Goal: Information Seeking & Learning: Learn about a topic

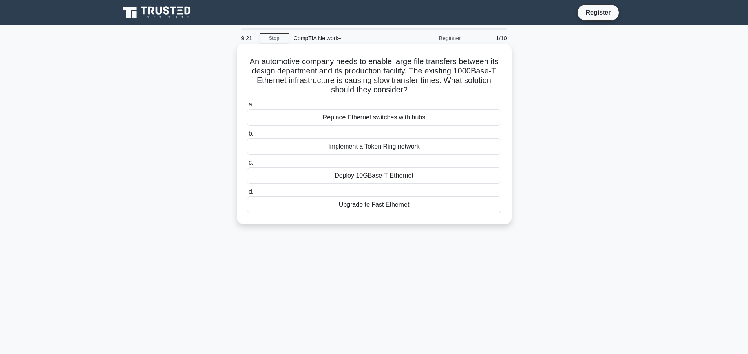
click at [370, 118] on div "Replace Ethernet switches with hubs" at bounding box center [374, 117] width 254 height 16
click at [247, 107] on input "a. Replace Ethernet switches with hubs" at bounding box center [247, 104] width 0 height 5
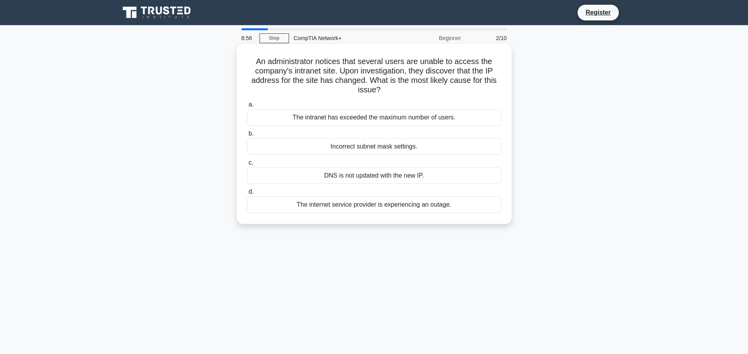
click at [406, 117] on div "The intranet has exceeded the maximum number of users." at bounding box center [374, 117] width 254 height 16
click at [333, 117] on div "The intranet has exceeded the maximum number of users." at bounding box center [374, 117] width 254 height 16
click at [247, 107] on input "a. The intranet has exceeded the maximum number of users." at bounding box center [247, 104] width 0 height 5
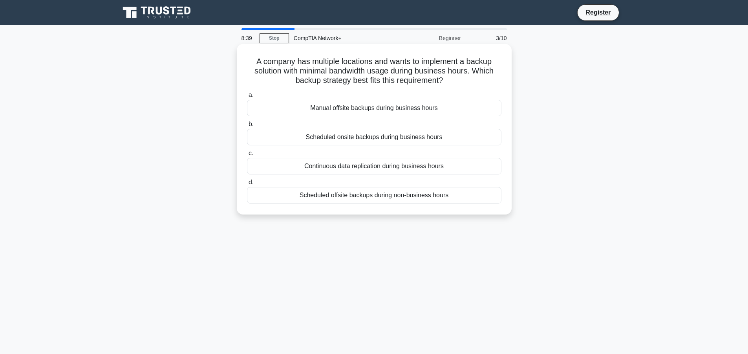
click at [442, 140] on div "Scheduled onsite backups during business hours" at bounding box center [374, 137] width 254 height 16
click at [247, 127] on input "b. Scheduled onsite backups during business hours" at bounding box center [247, 124] width 0 height 5
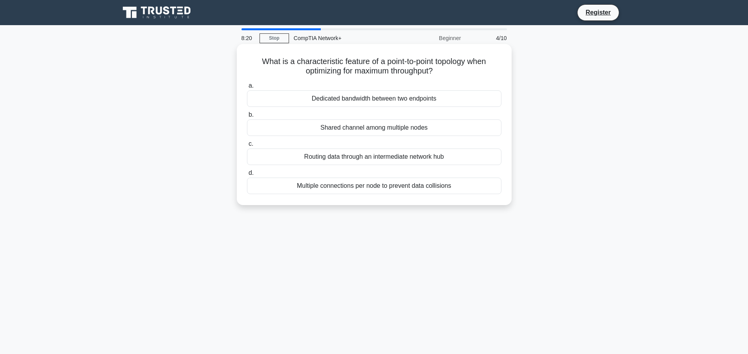
click at [408, 102] on div "Dedicated bandwidth between two endpoints" at bounding box center [374, 98] width 254 height 16
click at [247, 88] on input "a. Dedicated bandwidth between two endpoints" at bounding box center [247, 85] width 0 height 5
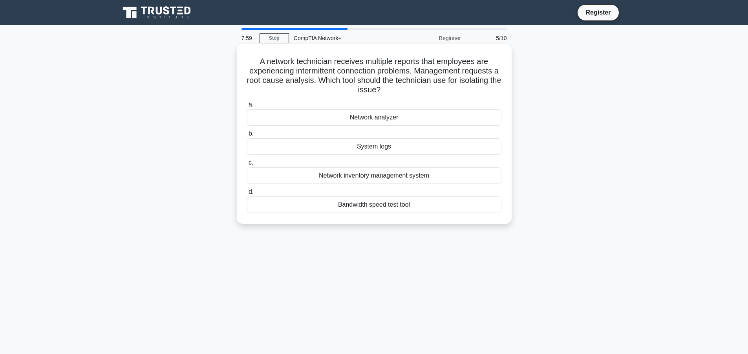
click at [416, 207] on div "Bandwidth speed test tool" at bounding box center [374, 204] width 254 height 16
click at [247, 194] on input "d. Bandwidth speed test tool" at bounding box center [247, 191] width 0 height 5
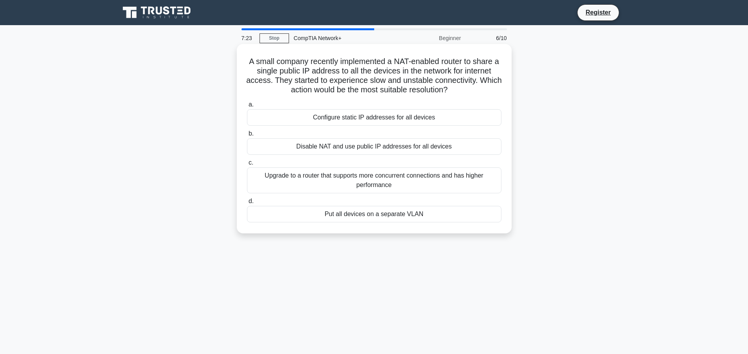
click at [399, 179] on div "Upgrade to a router that supports more concurrent connections and has higher pe…" at bounding box center [374, 180] width 254 height 26
click at [247, 165] on input "c. Upgrade to a router that supports more concurrent connections and has higher…" at bounding box center [247, 162] width 0 height 5
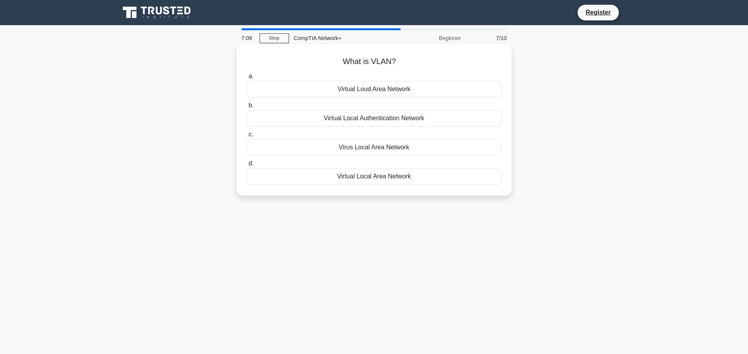
click at [389, 179] on div "Virtual Local Area Network" at bounding box center [374, 176] width 254 height 16
click at [247, 166] on input "d. Virtual Local Area Network" at bounding box center [247, 163] width 0 height 5
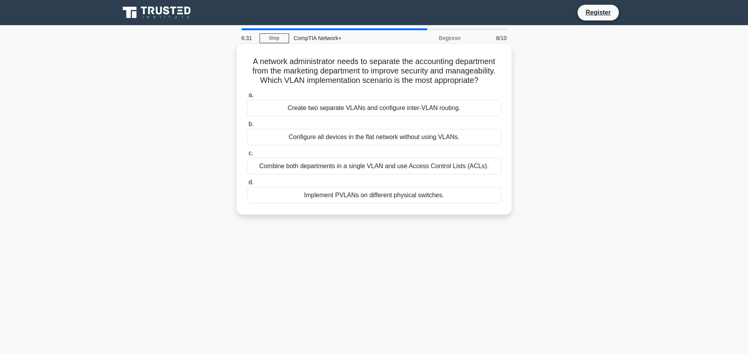
click at [372, 167] on div "Combine both departments in a single VLAN and use Access Control Lists (ACLs)." at bounding box center [374, 166] width 254 height 16
click at [247, 156] on input "c. Combine both departments in a single VLAN and use Access Control Lists (ACLs…" at bounding box center [247, 153] width 0 height 5
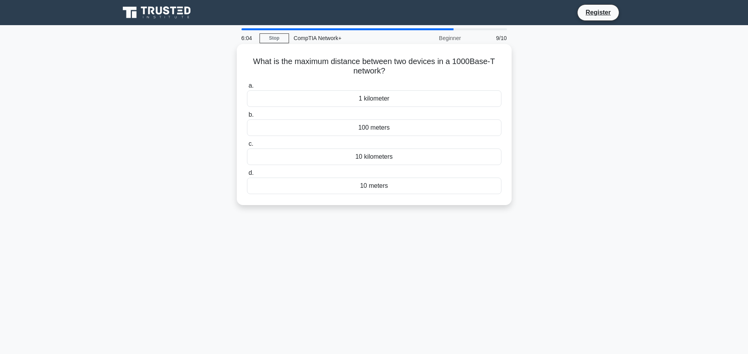
click at [364, 161] on div "10 kilometers" at bounding box center [374, 156] width 254 height 16
click at [247, 146] on input "c. 10 kilometers" at bounding box center [247, 143] width 0 height 5
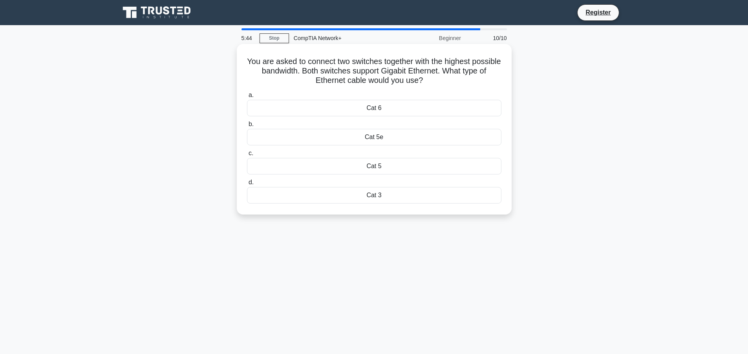
click at [393, 106] on div "Cat 6" at bounding box center [374, 108] width 254 height 16
click at [247, 98] on input "a. Cat 6" at bounding box center [247, 95] width 0 height 5
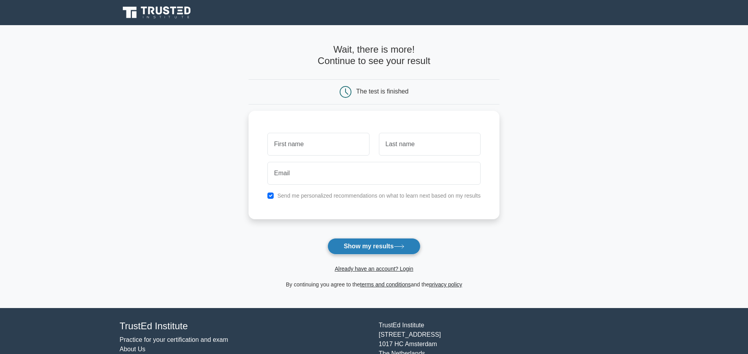
click at [379, 248] on button "Show my results" at bounding box center [373, 246] width 93 height 16
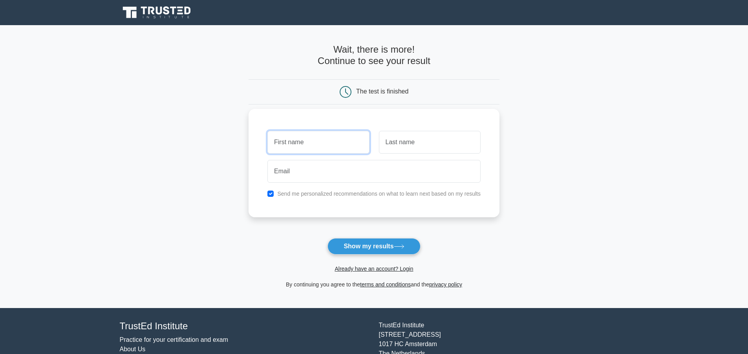
click at [296, 146] on input "text" at bounding box center [318, 142] width 102 height 23
type input "[PERSON_NAME]"
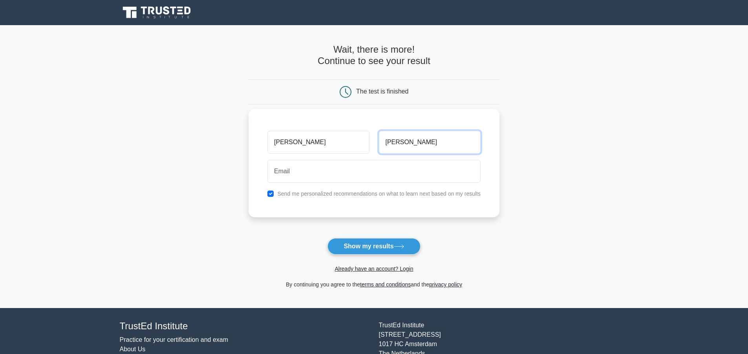
type input "Anderson"
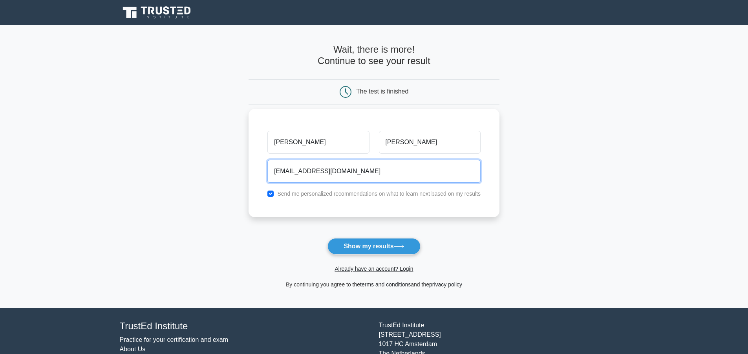
type input "cdekesha@yahoo.com"
drag, startPoint x: 272, startPoint y: 192, endPoint x: 280, endPoint y: 202, distance: 12.7
click at [272, 194] on input "checkbox" at bounding box center [270, 193] width 6 height 6
checkbox input "false"
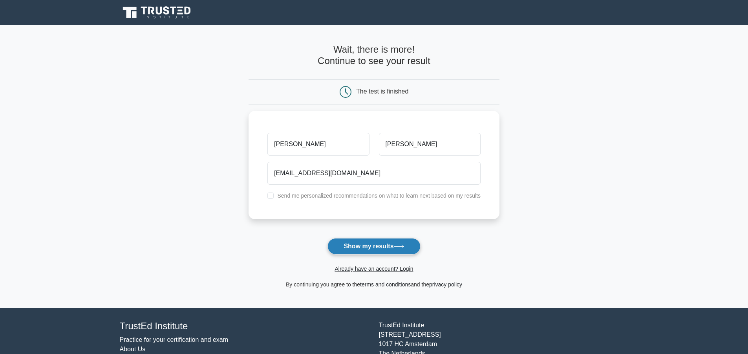
click at [388, 248] on button "Show my results" at bounding box center [373, 246] width 93 height 16
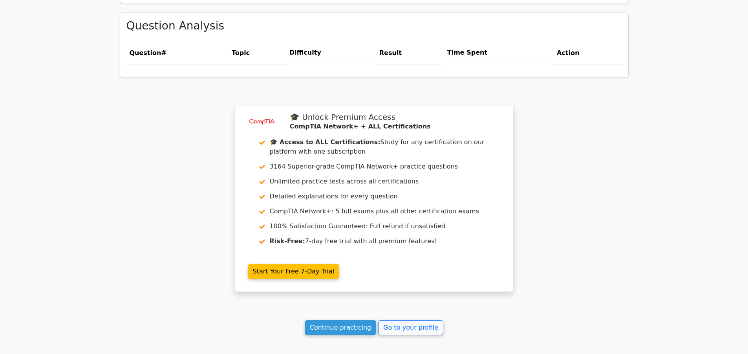
scroll to position [550, 0]
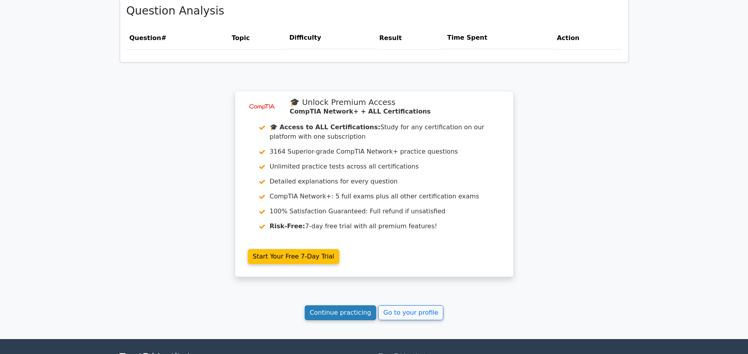
click at [342, 313] on link "Continue practicing" at bounding box center [341, 312] width 72 height 15
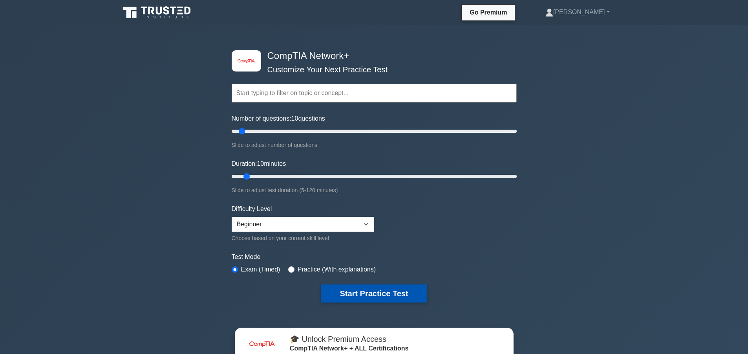
click at [402, 296] on button "Start Practice Test" at bounding box center [374, 293] width 106 height 18
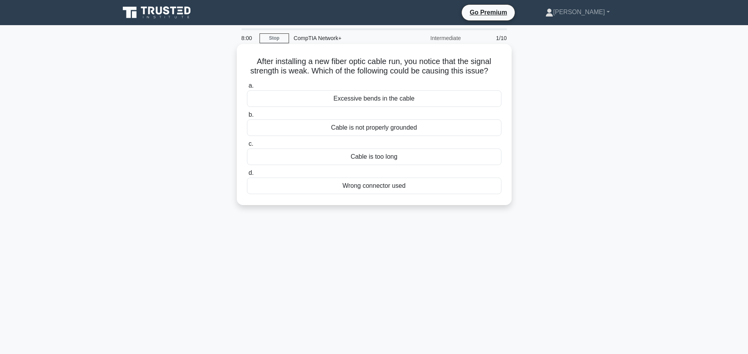
click at [373, 129] on div "Cable is not properly grounded" at bounding box center [374, 127] width 254 height 16
click at [365, 129] on div "Cable is not properly grounded" at bounding box center [374, 127] width 254 height 16
click at [247, 117] on input "b. Cable is not properly grounded" at bounding box center [247, 114] width 0 height 5
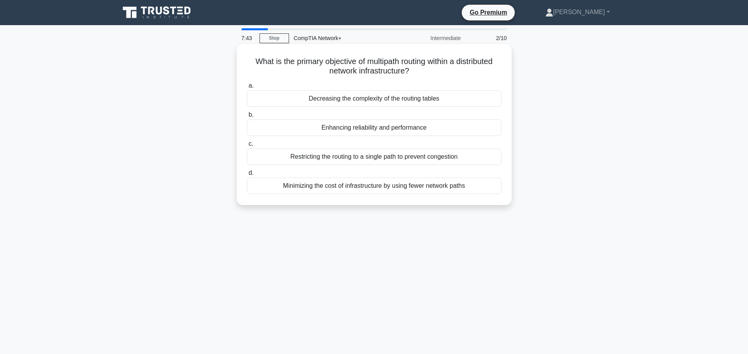
click at [388, 131] on div "Enhancing reliability and performance" at bounding box center [374, 127] width 254 height 16
click at [247, 117] on input "b. Enhancing reliability and performance" at bounding box center [247, 114] width 0 height 5
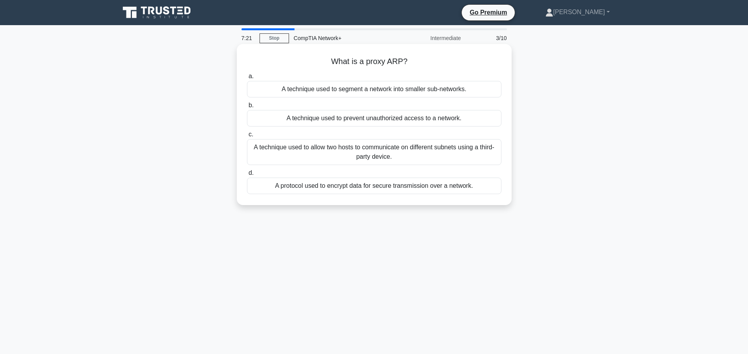
click at [365, 187] on div "A protocol used to encrypt data for secure transmission over a network." at bounding box center [374, 185] width 254 height 16
click at [247, 175] on input "d. A protocol used to encrypt data for secure transmission over a network." at bounding box center [247, 172] width 0 height 5
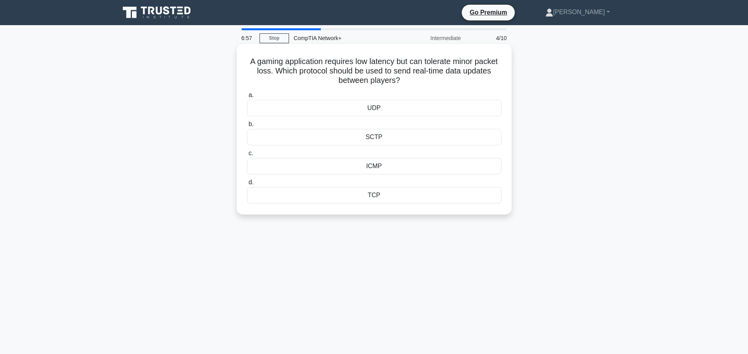
click at [387, 199] on div "TCP" at bounding box center [374, 195] width 254 height 16
click at [247, 185] on input "d. TCP" at bounding box center [247, 182] width 0 height 5
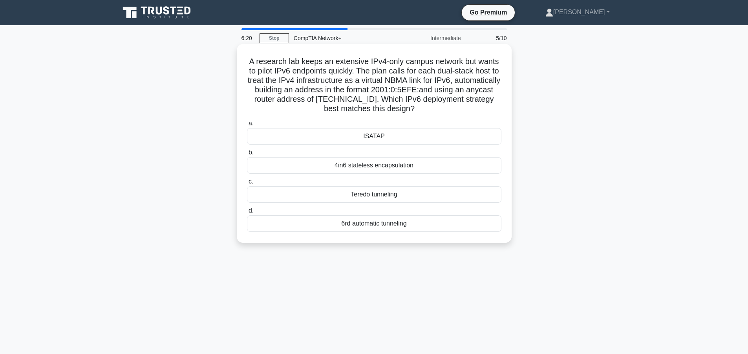
click at [403, 231] on div "6rd automatic tunneling" at bounding box center [374, 223] width 254 height 16
click at [247, 213] on input "d. 6rd automatic tunneling" at bounding box center [247, 210] width 0 height 5
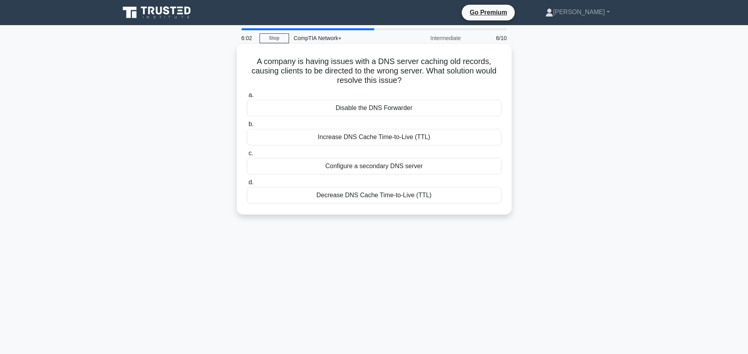
click at [378, 171] on div "Configure a secondary DNS server" at bounding box center [374, 166] width 254 height 16
click at [247, 156] on input "c. Configure a secondary DNS server" at bounding box center [247, 153] width 0 height 5
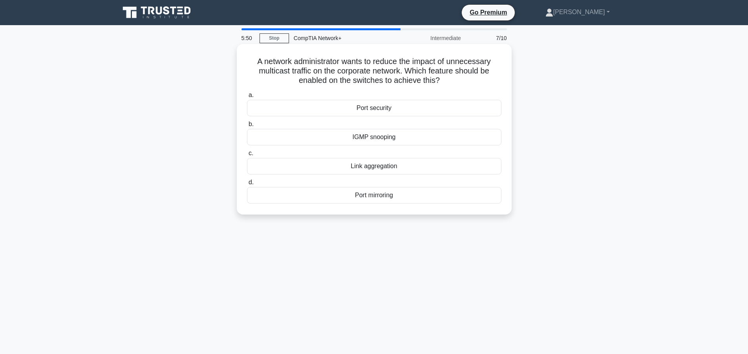
click at [389, 197] on div "Port mirroring" at bounding box center [374, 195] width 254 height 16
click at [247, 185] on input "d. Port mirroring" at bounding box center [247, 182] width 0 height 5
click at [398, 139] on div "WPA2-Personal" at bounding box center [374, 137] width 254 height 16
click at [247, 127] on input "b. WPA2-Personal" at bounding box center [247, 124] width 0 height 5
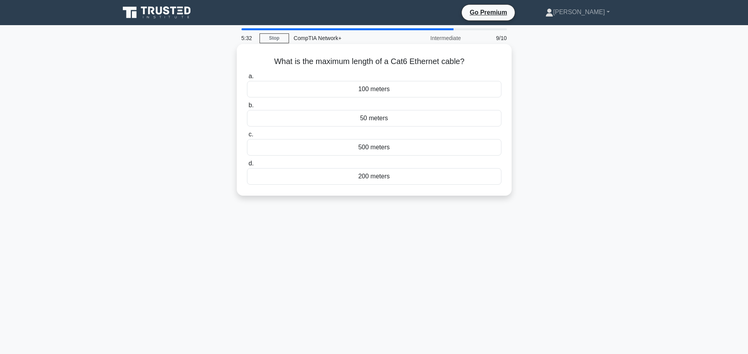
click at [396, 91] on div "100 meters" at bounding box center [374, 89] width 254 height 16
click at [247, 79] on input "a. 100 meters" at bounding box center [247, 76] width 0 height 5
click at [392, 177] on div "SQL Injection Attack" at bounding box center [374, 176] width 254 height 16
click at [247, 166] on input "d. SQL Injection Attack" at bounding box center [247, 163] width 0 height 5
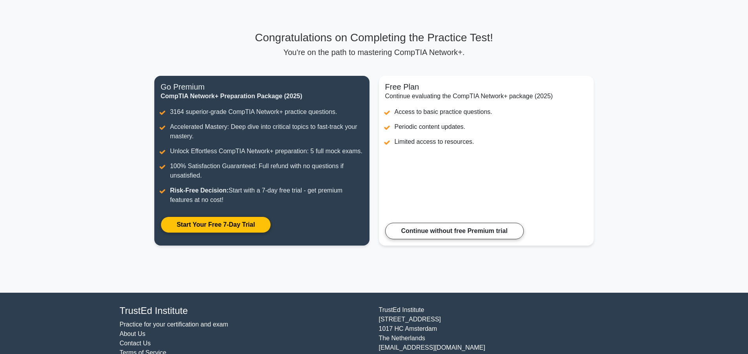
scroll to position [18, 0]
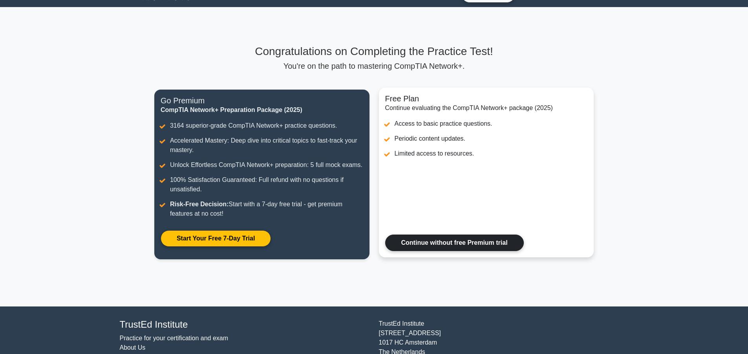
click at [487, 247] on link "Continue without free Premium trial" at bounding box center [454, 242] width 139 height 16
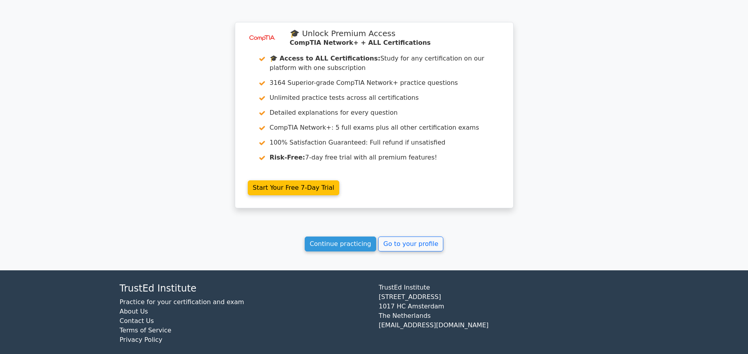
scroll to position [628, 0]
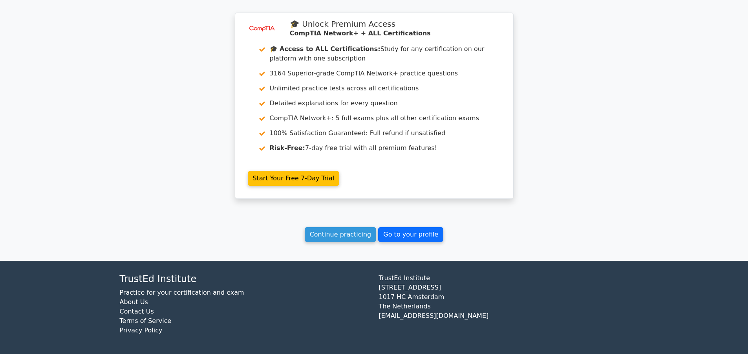
click at [415, 239] on link "Go to your profile" at bounding box center [410, 234] width 65 height 15
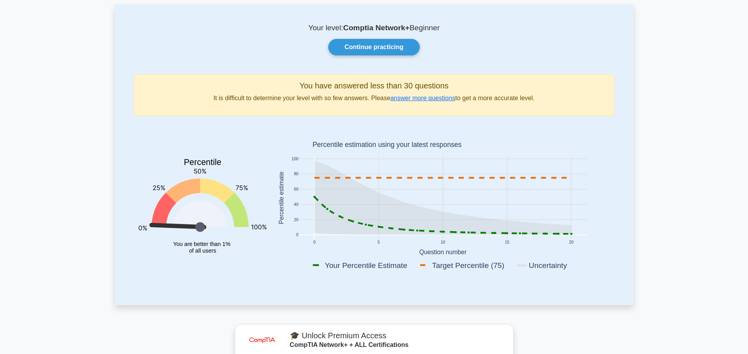
scroll to position [39, 0]
click at [390, 42] on link "Continue practicing" at bounding box center [373, 47] width 91 height 16
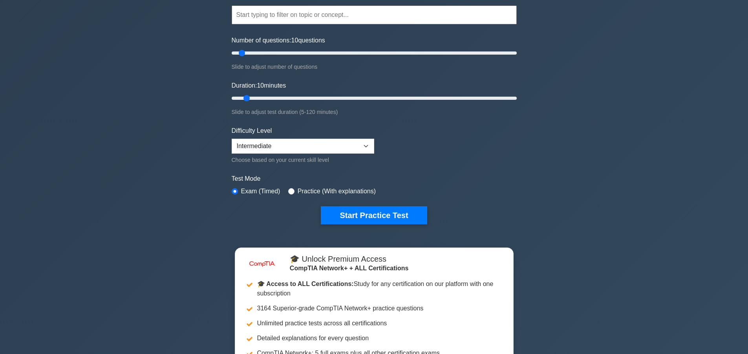
scroll to position [79, 0]
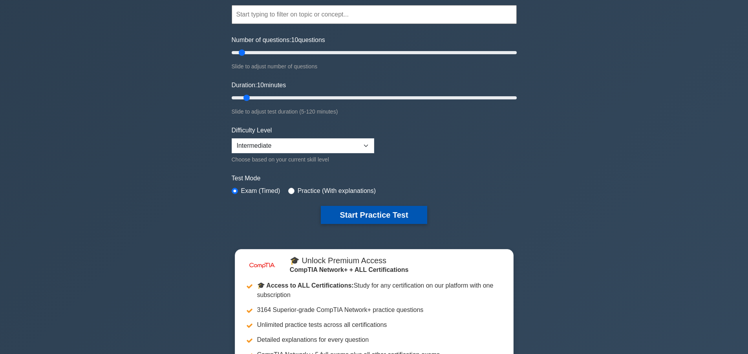
click at [391, 211] on button "Start Practice Test" at bounding box center [374, 215] width 106 height 18
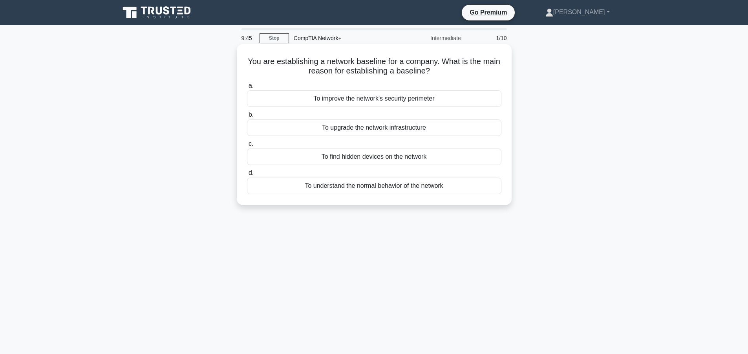
click at [407, 99] on div "To improve the network's security perimeter" at bounding box center [374, 98] width 254 height 16
click at [247, 88] on input "a. To improve the network's security perimeter" at bounding box center [247, 85] width 0 height 5
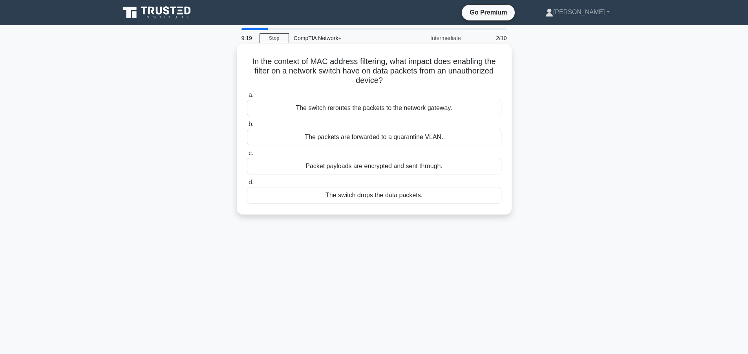
click at [334, 166] on div "Packet payloads are encrypted and sent through." at bounding box center [374, 166] width 254 height 16
click at [247, 156] on input "c. Packet payloads are encrypted and sent through." at bounding box center [247, 153] width 0 height 5
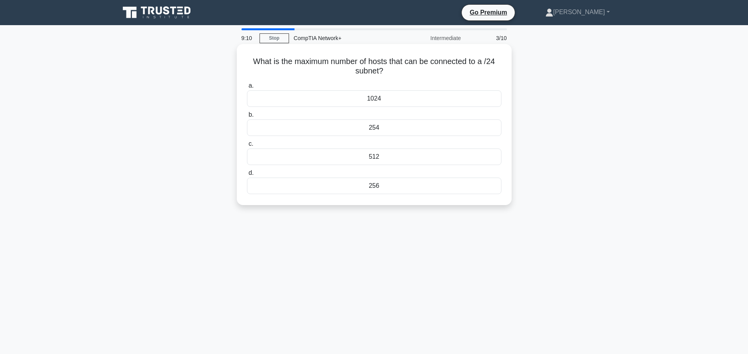
click at [384, 100] on div "1024" at bounding box center [374, 98] width 254 height 16
click at [247, 88] on input "a. 1024" at bounding box center [247, 85] width 0 height 5
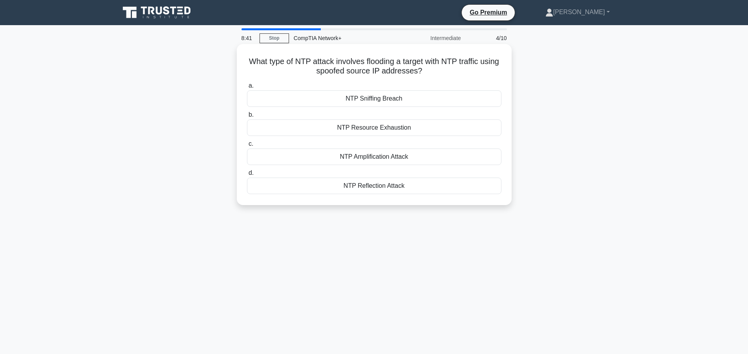
click at [387, 188] on div "NTP Reflection Attack" at bounding box center [374, 185] width 254 height 16
click at [247, 175] on input "d. NTP Reflection Attack" at bounding box center [247, 172] width 0 height 5
click at [399, 130] on div "Transport layer" at bounding box center [374, 127] width 254 height 16
click at [247, 117] on input "b. Transport layer" at bounding box center [247, 114] width 0 height 5
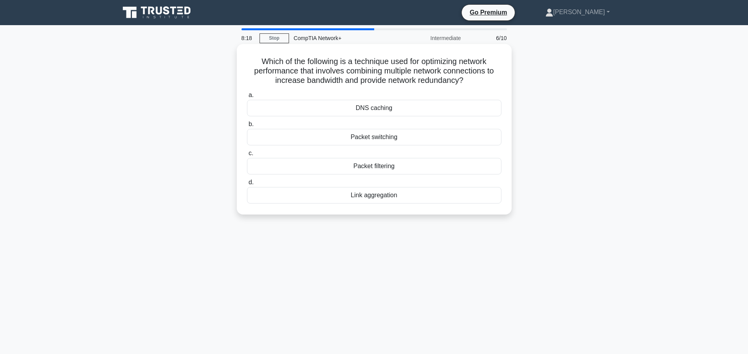
click at [392, 198] on div "Link aggregation" at bounding box center [374, 195] width 254 height 16
drag, startPoint x: 365, startPoint y: 201, endPoint x: 362, endPoint y: 205, distance: 5.0
click at [362, 205] on div "a. DNS caching b. Packet switching c. d." at bounding box center [374, 147] width 264 height 116
click at [385, 197] on div "Link aggregation" at bounding box center [374, 195] width 254 height 16
click at [247, 185] on input "d. Link aggregation" at bounding box center [247, 182] width 0 height 5
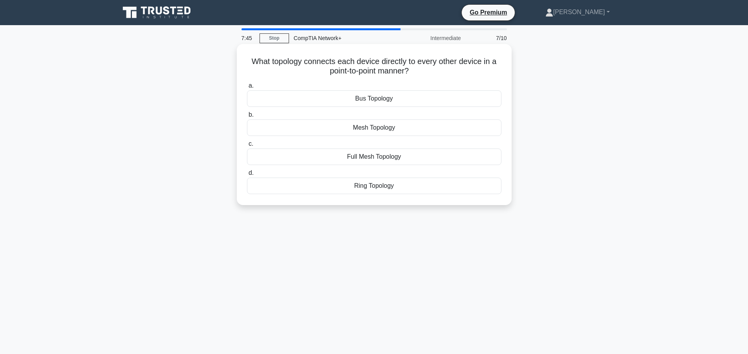
click at [390, 98] on div "Bus Topology" at bounding box center [374, 98] width 254 height 16
click at [247, 88] on input "a. Bus Topology" at bounding box center [247, 85] width 0 height 5
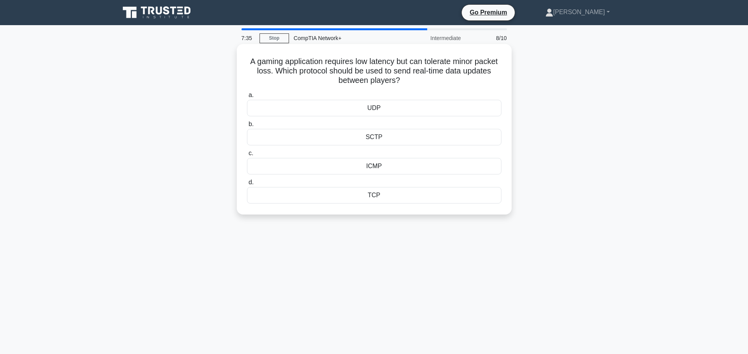
click at [400, 198] on div "TCP" at bounding box center [374, 195] width 254 height 16
click at [247, 185] on input "d. TCP" at bounding box center [247, 182] width 0 height 5
click at [384, 166] on div "Link aggregation" at bounding box center [374, 166] width 254 height 16
click at [247, 156] on input "c. Link aggregation" at bounding box center [247, 153] width 0 height 5
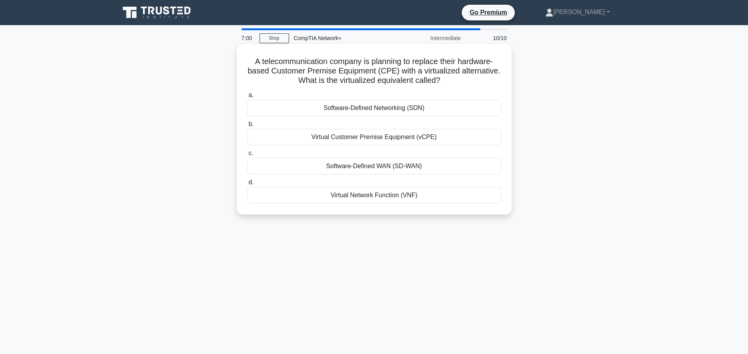
click at [378, 198] on div "Virtual Network Function (VNF)" at bounding box center [374, 195] width 254 height 16
click at [247, 185] on input "d. Virtual Network Function (VNF)" at bounding box center [247, 182] width 0 height 5
